Goal: Check status: Check status

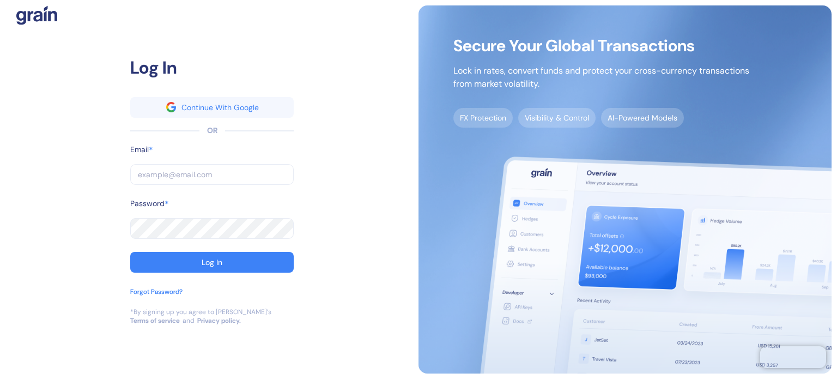
type input "[PERSON_NAME][EMAIL_ADDRESS][PERSON_NAME][DOMAIN_NAME]"
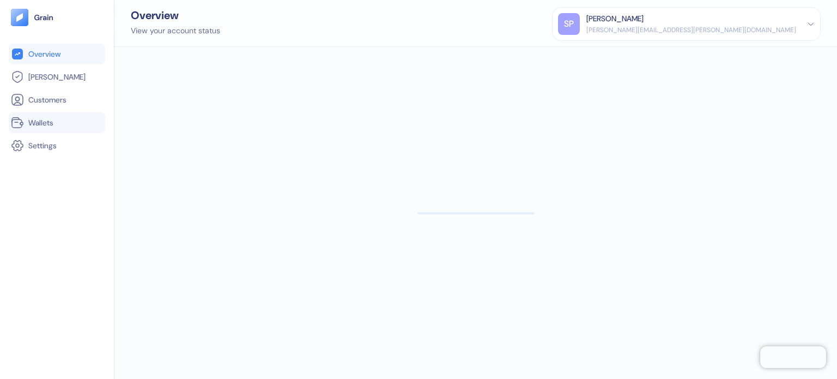
click at [47, 121] on span "Wallets" at bounding box center [40, 122] width 25 height 11
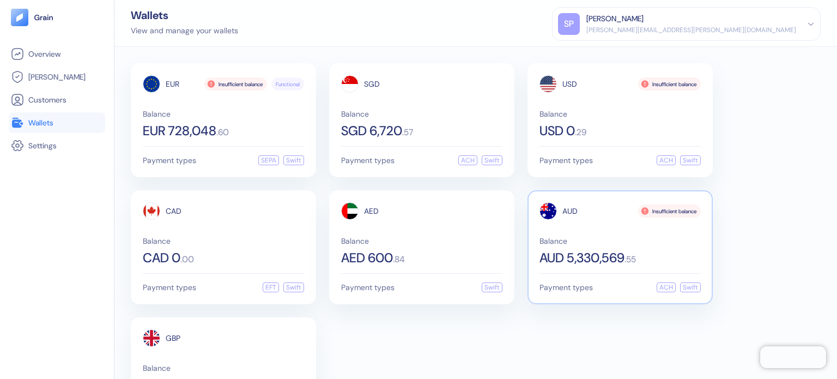
click at [594, 225] on div "AUD Insufficient balance Balance AUD 5,330,569 . 55" at bounding box center [620, 233] width 161 height 62
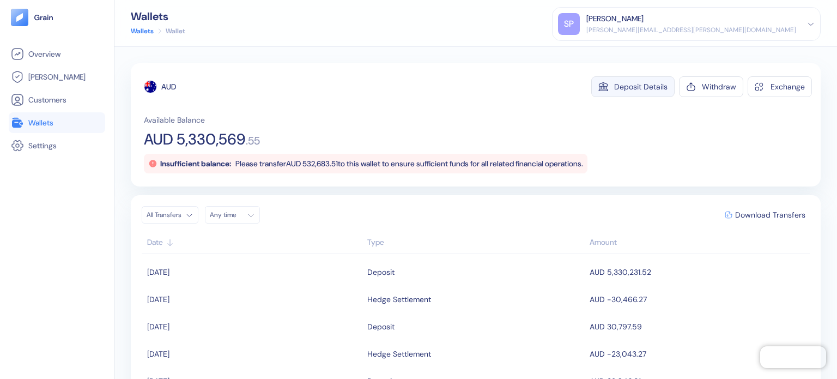
click at [631, 91] on button "Deposit Details" at bounding box center [633, 86] width 83 height 21
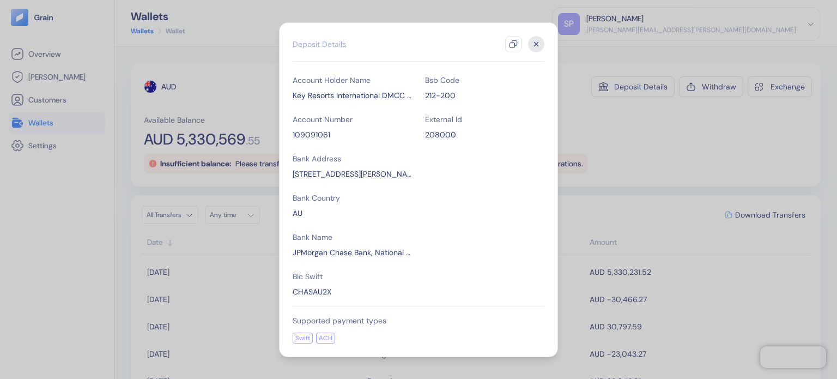
click at [419, 132] on div "Account Holder Name Key Resorts International DMCC TransferMate Account Number …" at bounding box center [419, 186] width 252 height 222
click at [533, 45] on icon "button" at bounding box center [536, 44] width 16 height 16
